Goal: Task Accomplishment & Management: Use online tool/utility

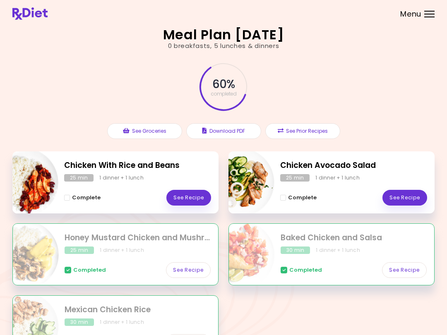
click at [193, 196] on link "See Recipe" at bounding box center [188, 198] width 45 height 16
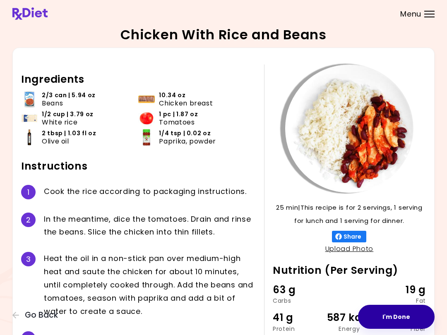
click at [399, 313] on button "I'm Done" at bounding box center [396, 317] width 77 height 24
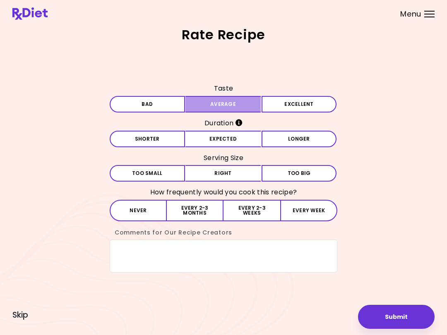
click at [254, 103] on button "Average" at bounding box center [222, 104] width 75 height 17
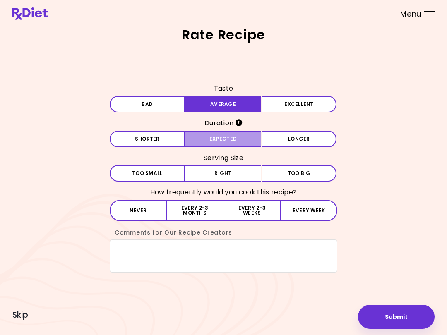
click at [250, 137] on button "Expected" at bounding box center [222, 139] width 75 height 17
click at [251, 169] on button "Right" at bounding box center [222, 173] width 75 height 17
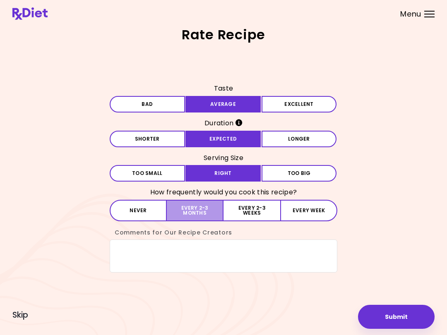
click at [210, 209] on button "Every 2-3 months" at bounding box center [195, 211] width 57 height 22
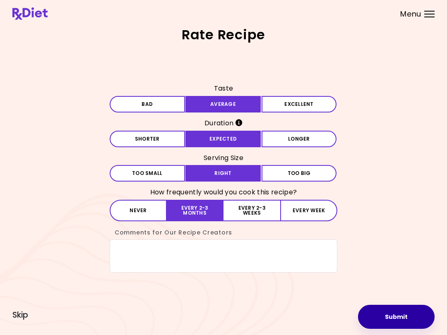
click at [396, 317] on button "Submit" at bounding box center [396, 317] width 77 height 24
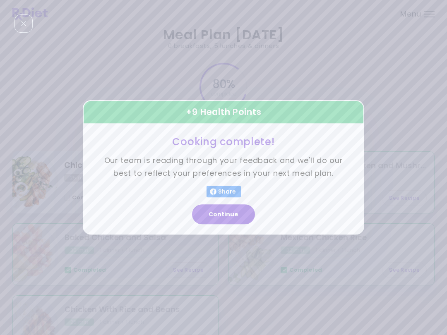
click at [238, 213] on button "Continue" at bounding box center [223, 215] width 63 height 20
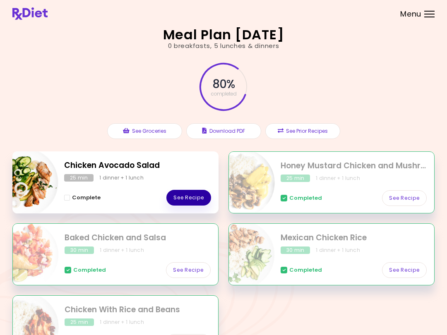
click at [192, 195] on link "See Recipe" at bounding box center [188, 198] width 45 height 16
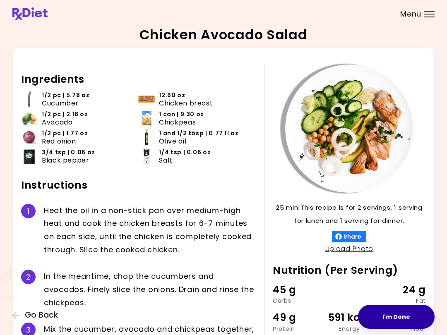
click at [400, 313] on button "I'm Done" at bounding box center [396, 317] width 77 height 24
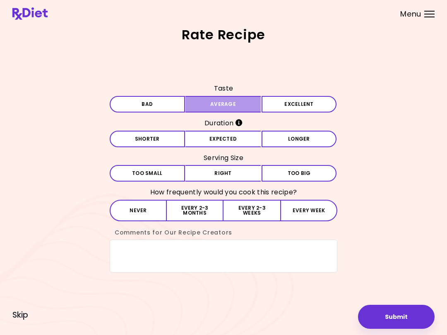
click at [252, 102] on button "Average" at bounding box center [222, 104] width 75 height 17
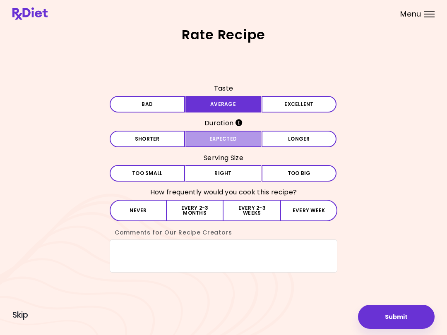
click at [249, 137] on button "Expected" at bounding box center [222, 139] width 75 height 17
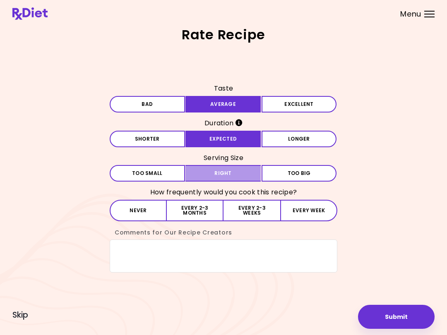
click at [253, 168] on button "Right" at bounding box center [222, 173] width 75 height 17
click at [211, 209] on button "Every 2-3 months" at bounding box center [195, 211] width 57 height 22
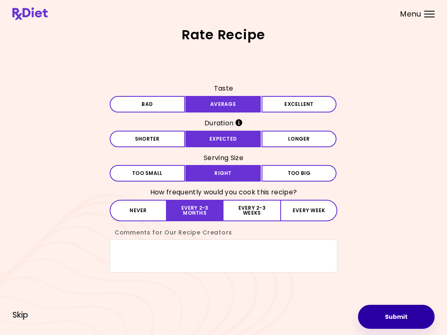
click at [399, 319] on button "Submit" at bounding box center [396, 317] width 77 height 24
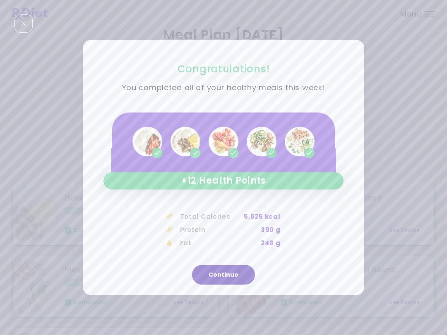
click at [233, 269] on button "Continue" at bounding box center [223, 275] width 63 height 20
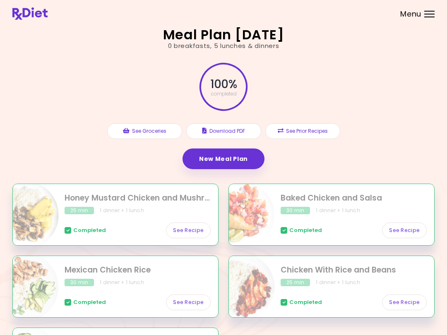
click at [250, 155] on link "New Meal Plan" at bounding box center [224, 159] width 82 height 21
